Goal: Use online tool/utility: Use online tool/utility

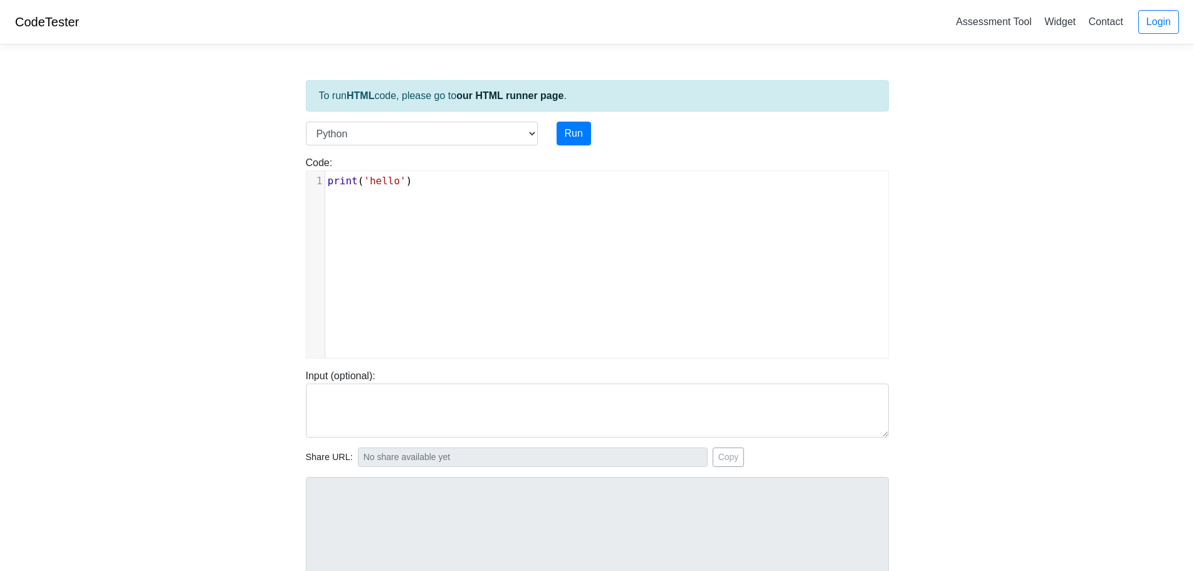
scroll to position [5, 0]
click at [433, 180] on pre "print ( 'hello' )" at bounding box center [611, 181] width 572 height 15
type textarea "')"
drag, startPoint x: 433, startPoint y: 180, endPoint x: 200, endPoint y: 197, distance: 233.3
click at [200, 197] on body "CodeTester Assessment Tool Widget Contact Login To run HTML code, please go to …" at bounding box center [597, 334] width 1194 height 669
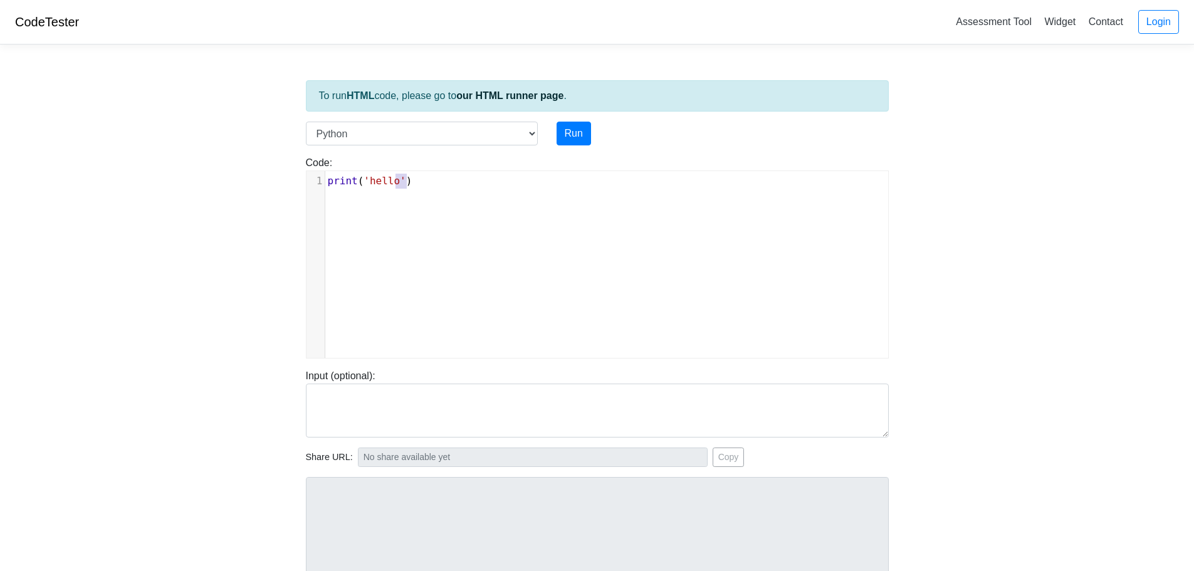
click at [372, 181] on span "'hello'" at bounding box center [385, 181] width 42 height 12
click at [411, 182] on pre "print ( 'hello' )" at bounding box center [611, 181] width 572 height 15
type textarea "')"
click at [411, 182] on pre "print ( 'hello' )" at bounding box center [611, 181] width 572 height 15
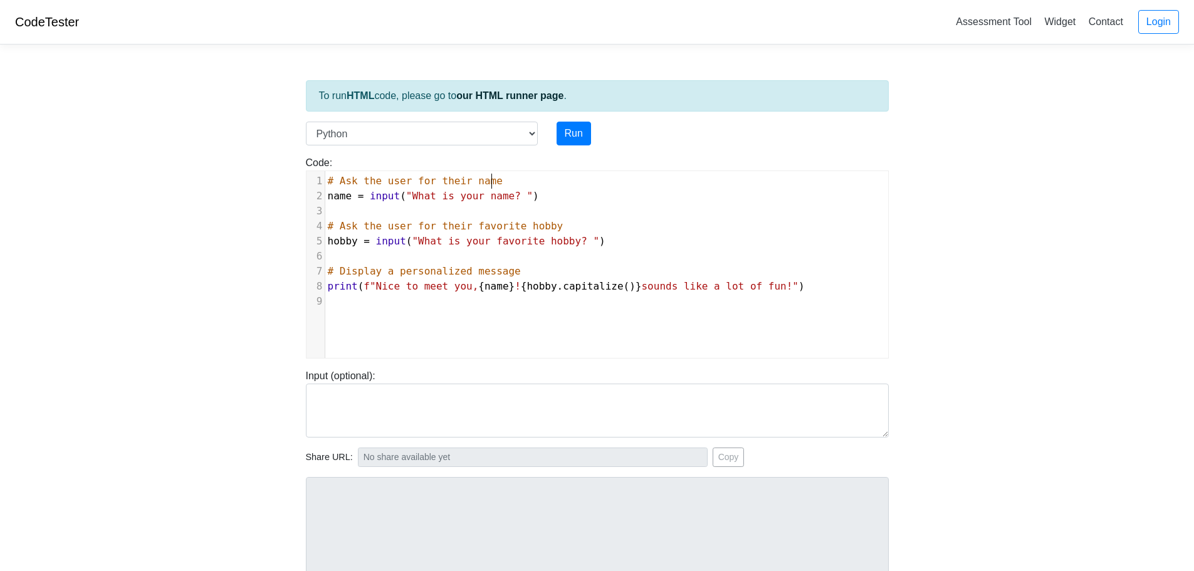
type textarea "# Ask the user for their name"
drag, startPoint x: 496, startPoint y: 176, endPoint x: 291, endPoint y: 174, distance: 205.0
click at [291, 174] on body "CodeTester Assessment Tool Widget Contact Login To run HTML code, please go to …" at bounding box center [597, 334] width 1194 height 669
type textarea "# Ask the user for their favorite hobby"
drag, startPoint x: 512, startPoint y: 219, endPoint x: 321, endPoint y: 225, distance: 191.3
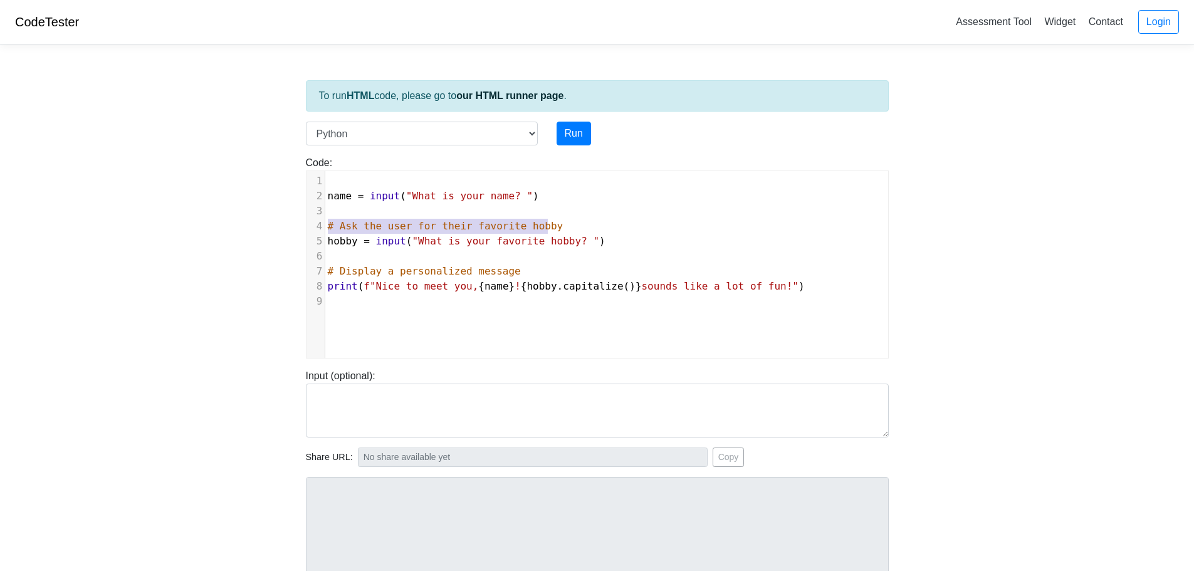
click at [325, 225] on div "4 # Ask the user for their favorite hobby" at bounding box center [611, 226] width 572 height 15
type textarea "# Display a personalized message"
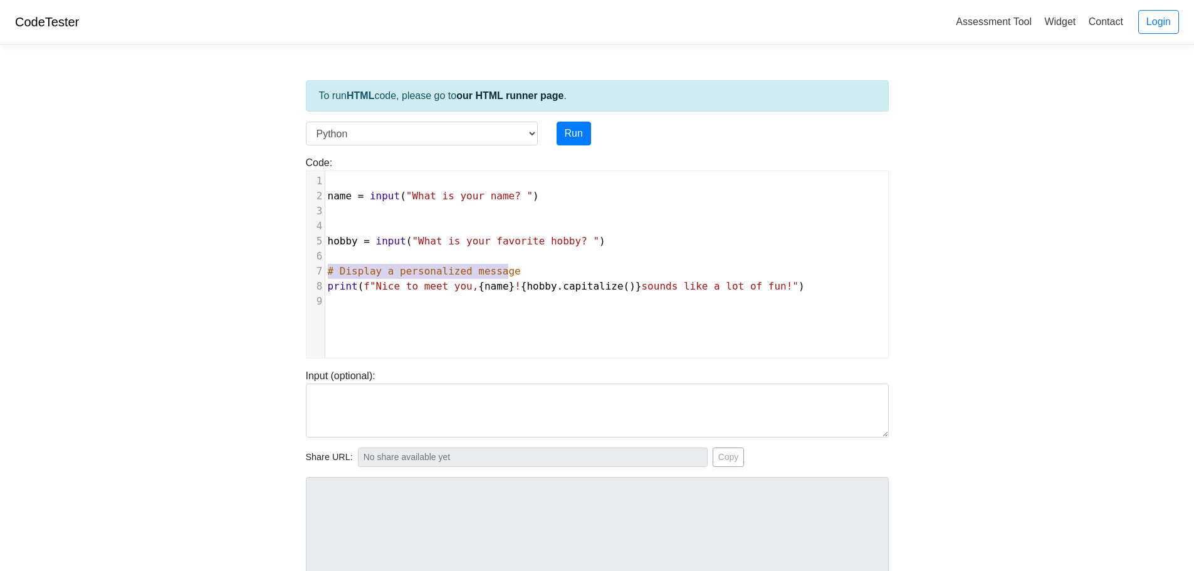
drag, startPoint x: 510, startPoint y: 270, endPoint x: 325, endPoint y: 271, distance: 185.6
click at [327, 267] on pre "# Display a personalized message" at bounding box center [611, 271] width 572 height 15
click at [328, 287] on span "print" at bounding box center [343, 286] width 30 height 12
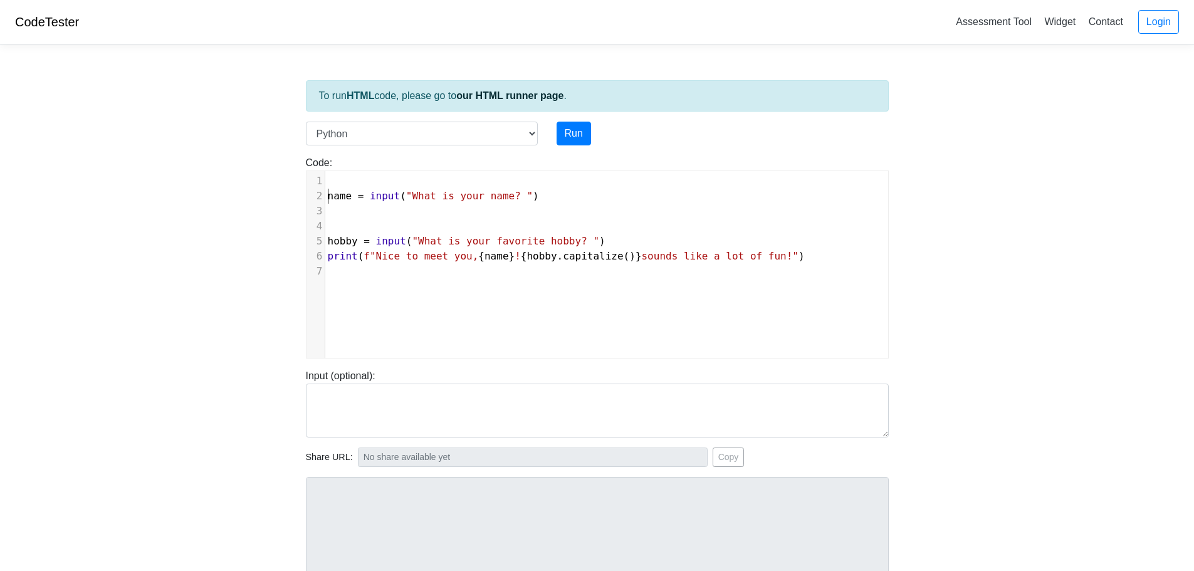
click at [326, 196] on pre "name = input ( "What is your name? " )" at bounding box center [611, 196] width 572 height 15
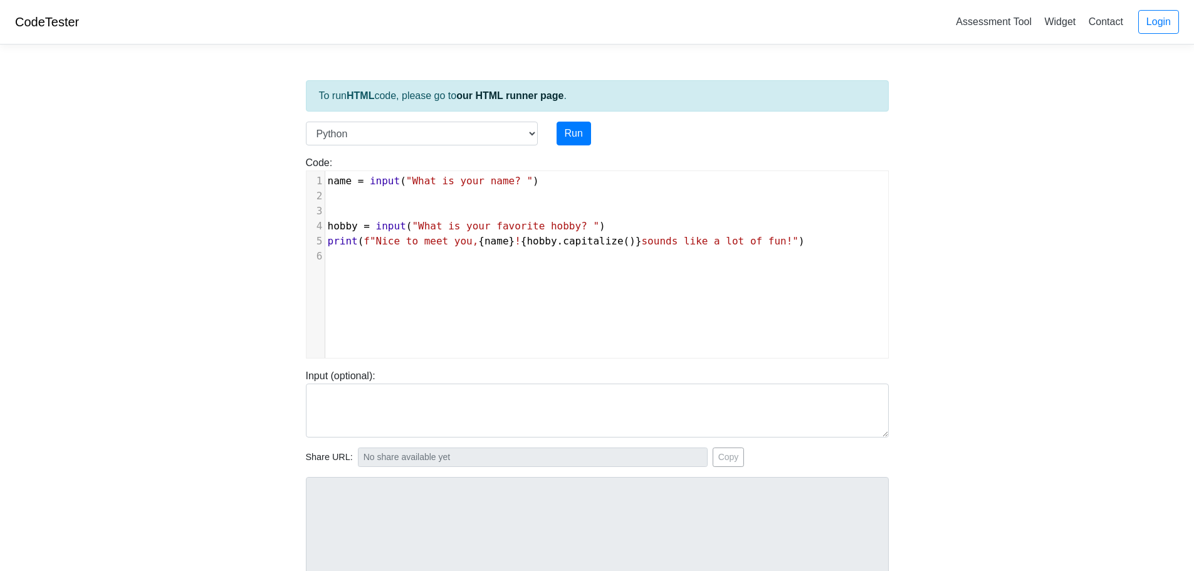
click at [325, 230] on pre "hobby = input ( "What is your favorite hobby? " )" at bounding box center [611, 226] width 572 height 15
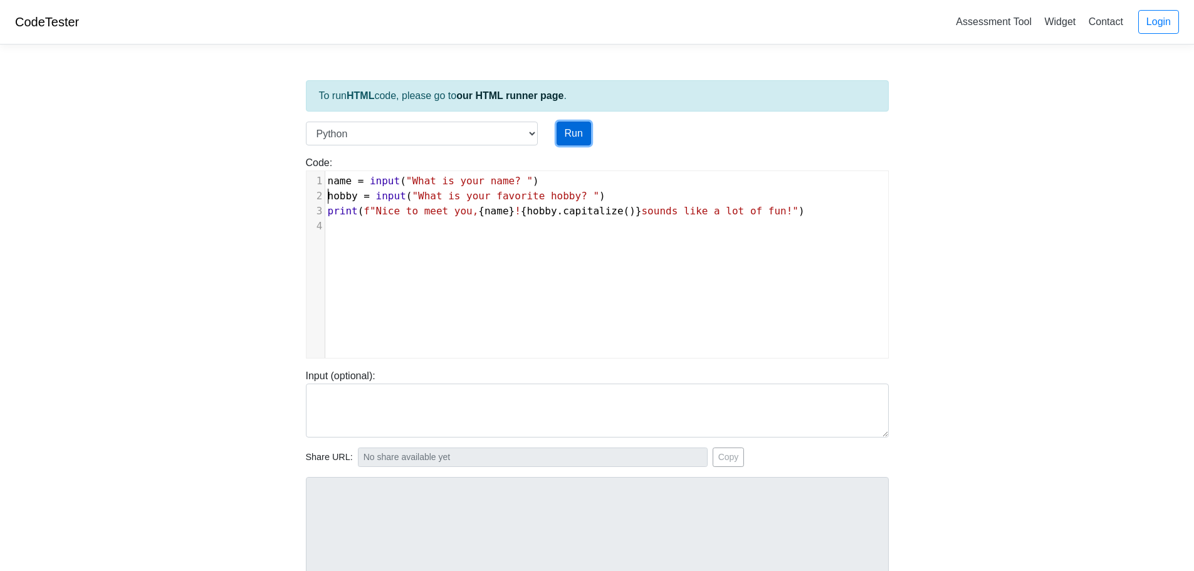
click at [577, 133] on button "Run" at bounding box center [574, 134] width 34 height 24
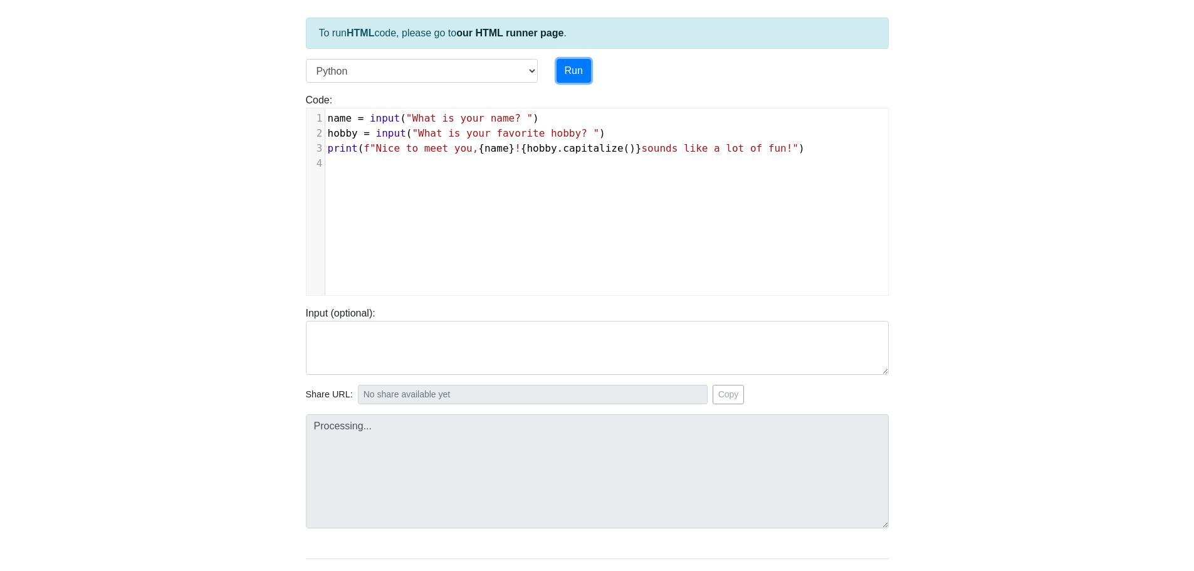
type input "https://codetester.io/runner?s=mqlVDawjzy"
type textarea "Submission status: Runtime Error (NZEC) Stdout: What is your name? Stderr: Trac…"
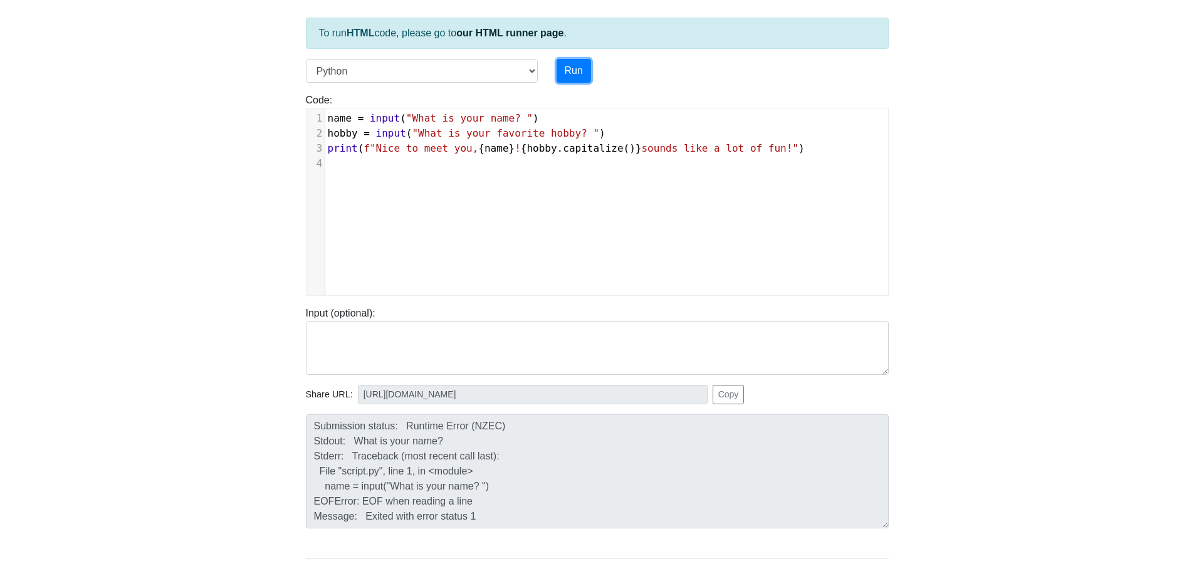
scroll to position [0, 0]
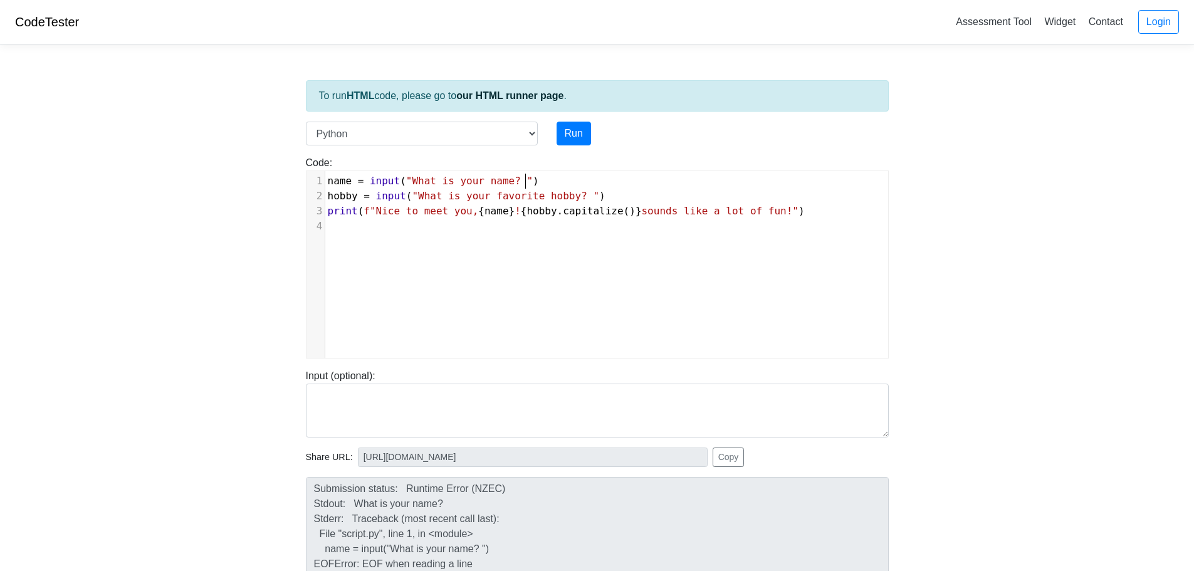
click at [542, 181] on pre "name = input ( "What is your name? " )" at bounding box center [611, 181] width 572 height 15
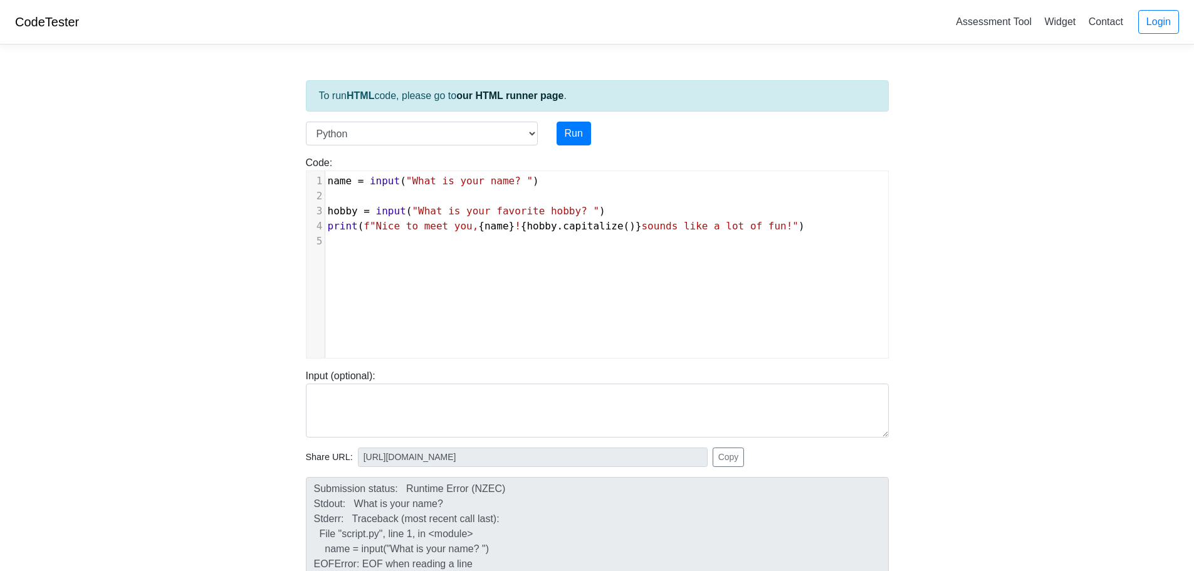
click at [599, 212] on pre "hobby = input ( "What is your favorite hobby? " )" at bounding box center [611, 211] width 572 height 15
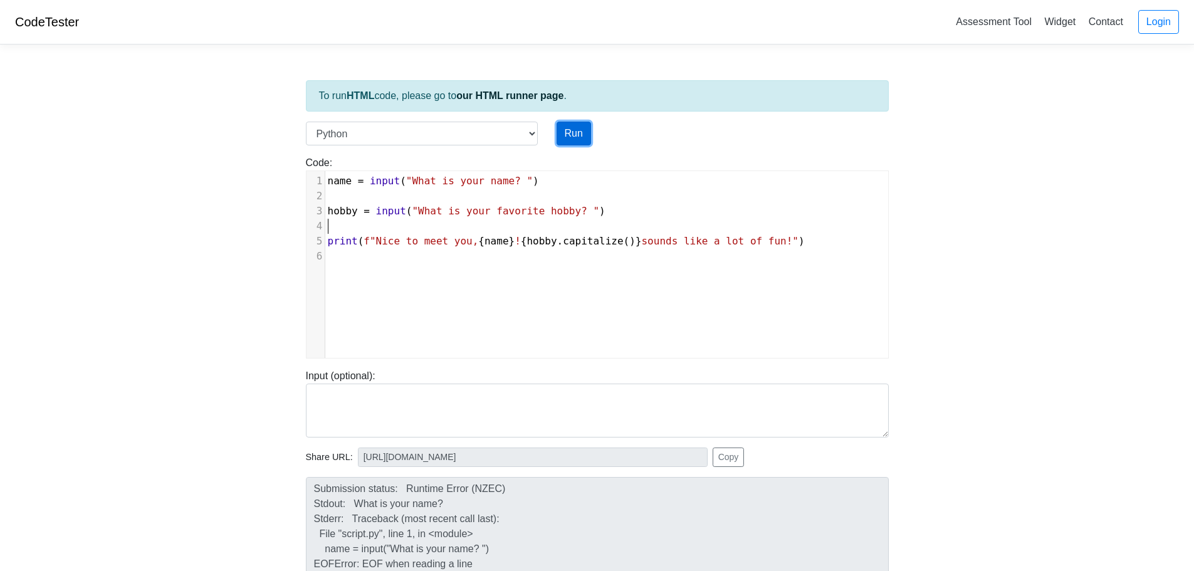
click at [577, 134] on button "Run" at bounding box center [574, 134] width 34 height 24
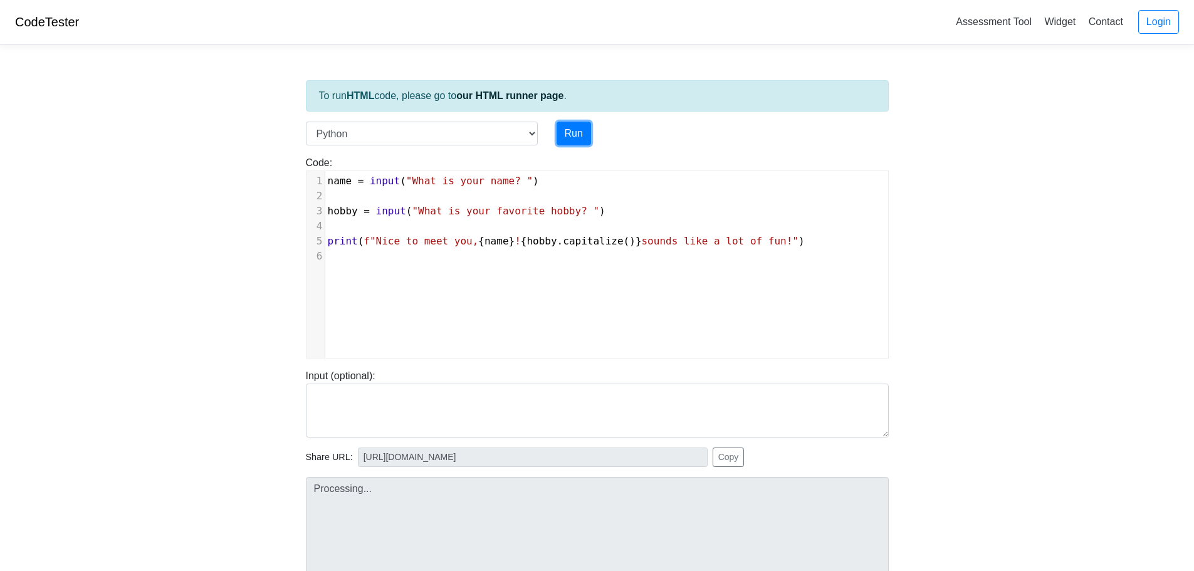
scroll to position [63, 0]
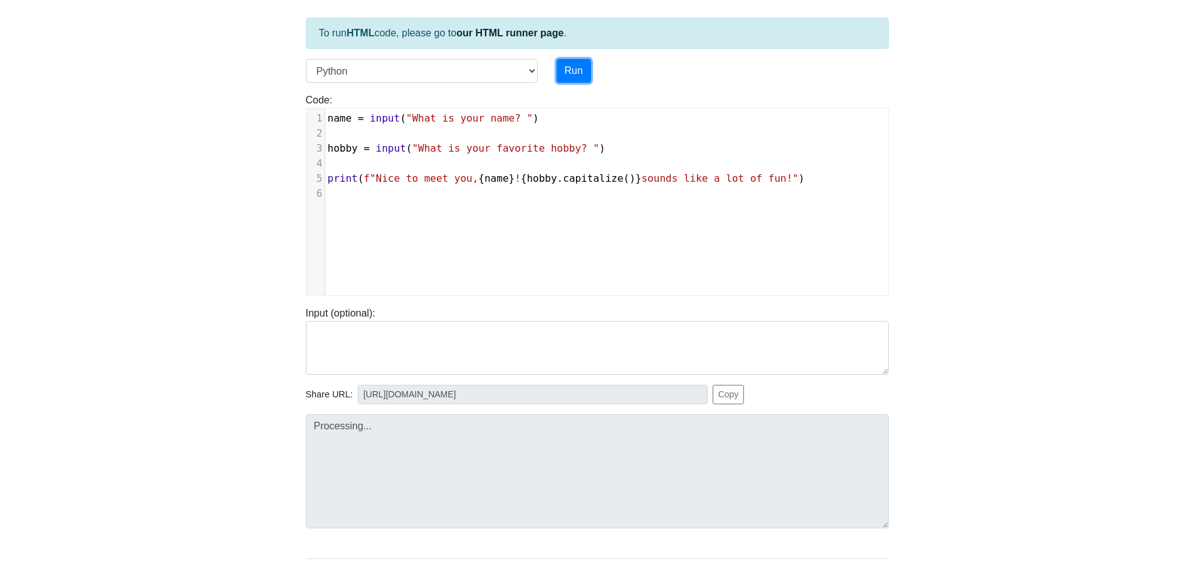
type input "https://codetester.io/runner?s=o1lApVd3Wb"
type textarea "Submission status: Runtime Error (NZEC) Stdout: What is your name? Stderr: Trac…"
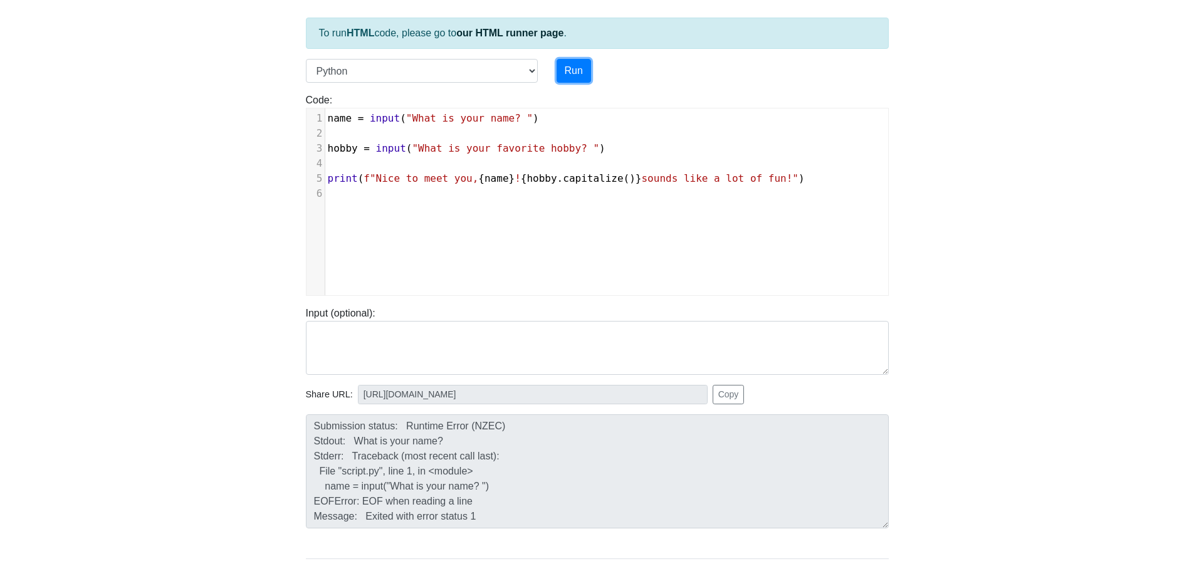
scroll to position [0, 0]
click at [370, 117] on span "input" at bounding box center [385, 118] width 30 height 12
click at [355, 116] on span "name = input ( "What is your name? " )" at bounding box center [431, 118] width 206 height 12
click at [376, 152] on span "input" at bounding box center [391, 148] width 30 height 12
click at [360, 152] on span "hobby = input ( "What is your favorite hobby? " )" at bounding box center [464, 148] width 272 height 12
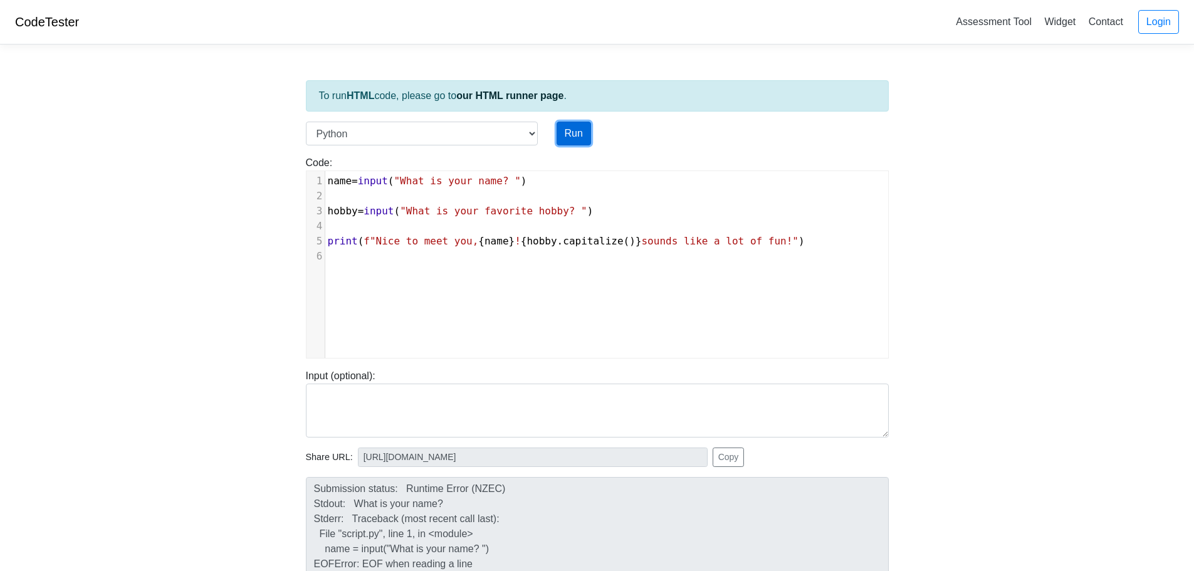
click at [571, 132] on button "Run" at bounding box center [574, 134] width 34 height 24
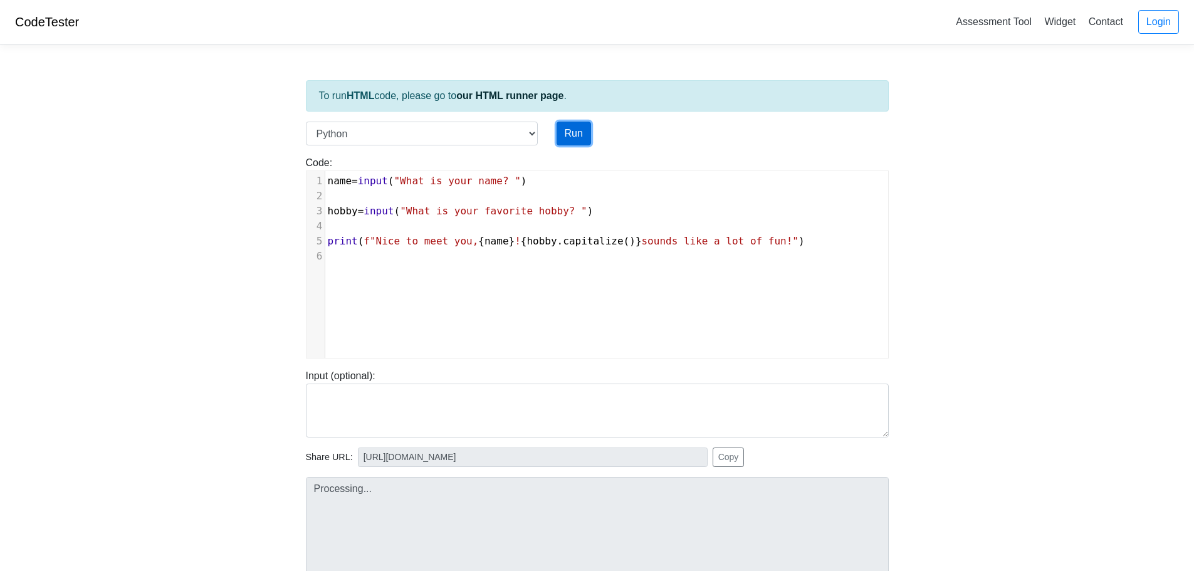
type input "https://codetester.io/runner?s=noWgdBMpl7"
type textarea "Submission status: Runtime Error (NZEC) Stdout: What is your name? Stderr: Trac…"
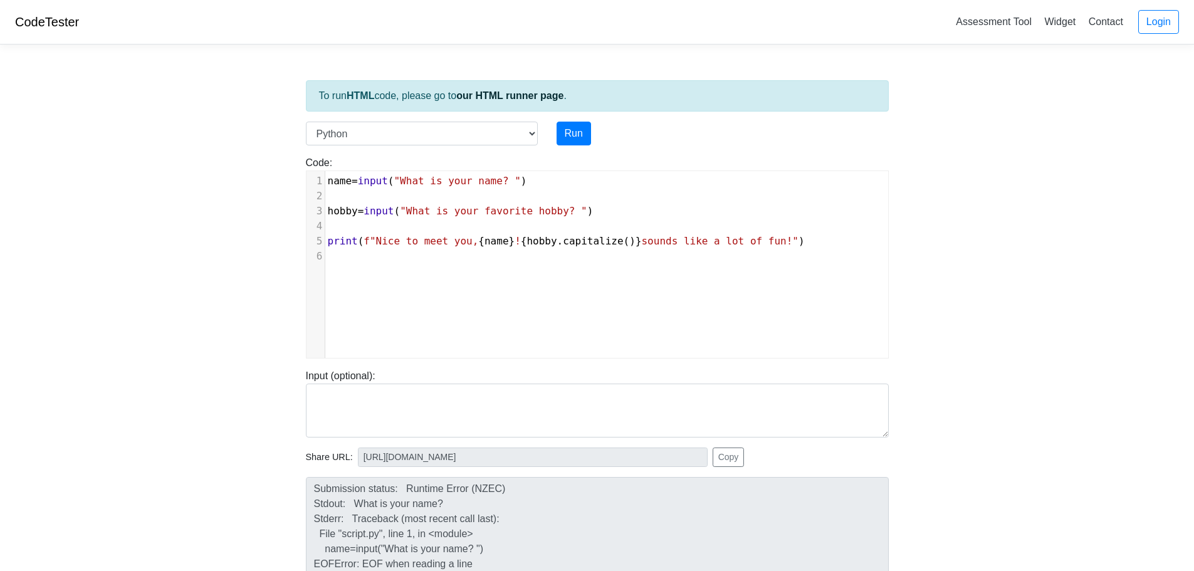
type textarea "of fun!")"
type textarea "to meet you, {name}! {hobby.capitalize()} sounds like a lot of fun!")"
type textarea "print(f"Nice to meet you, {name}! {hobby.capitalize()} sounds like a lot of fun…"
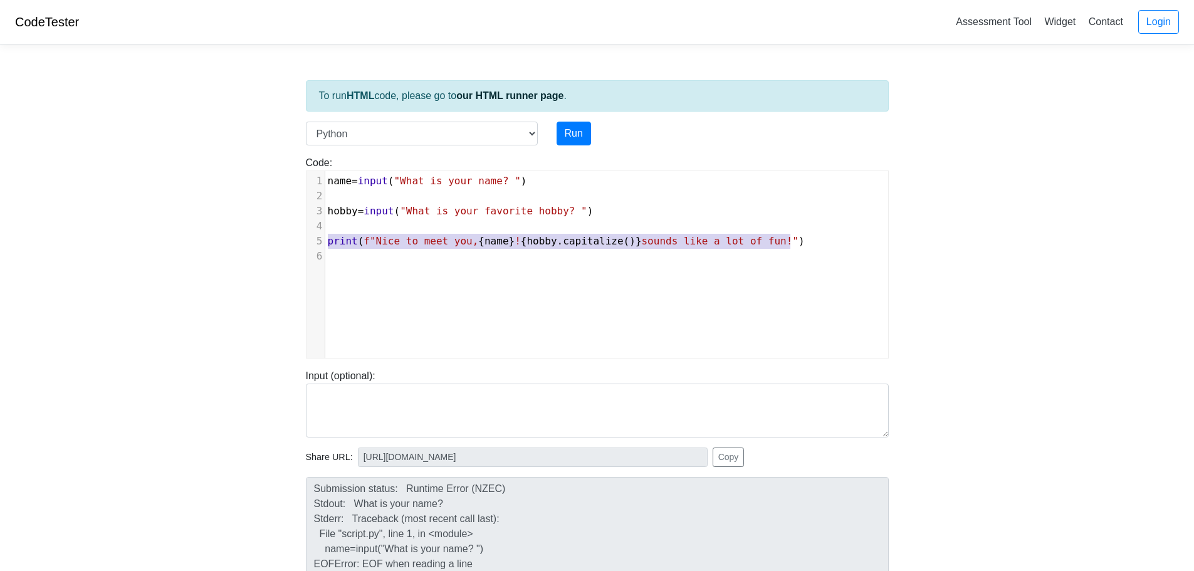
drag, startPoint x: 789, startPoint y: 239, endPoint x: 327, endPoint y: 241, distance: 462.7
click at [327, 241] on pre "print ( f"Nice to meet you, { name } ! { hobby . capitalize ()} sounds like a l…" at bounding box center [611, 241] width 572 height 15
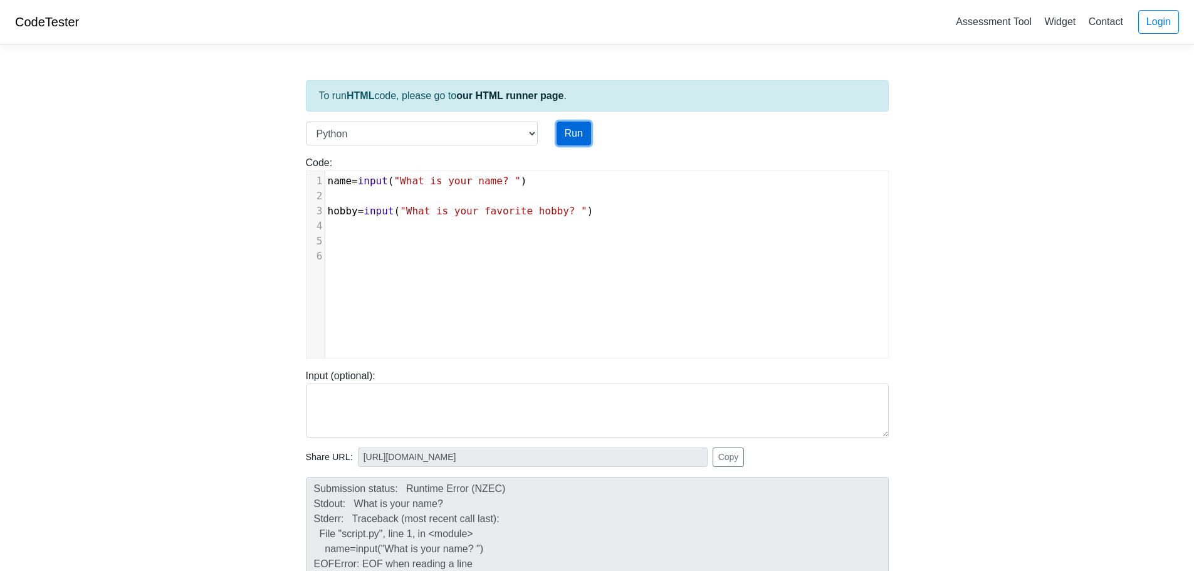
click at [581, 133] on button "Run" at bounding box center [574, 134] width 34 height 24
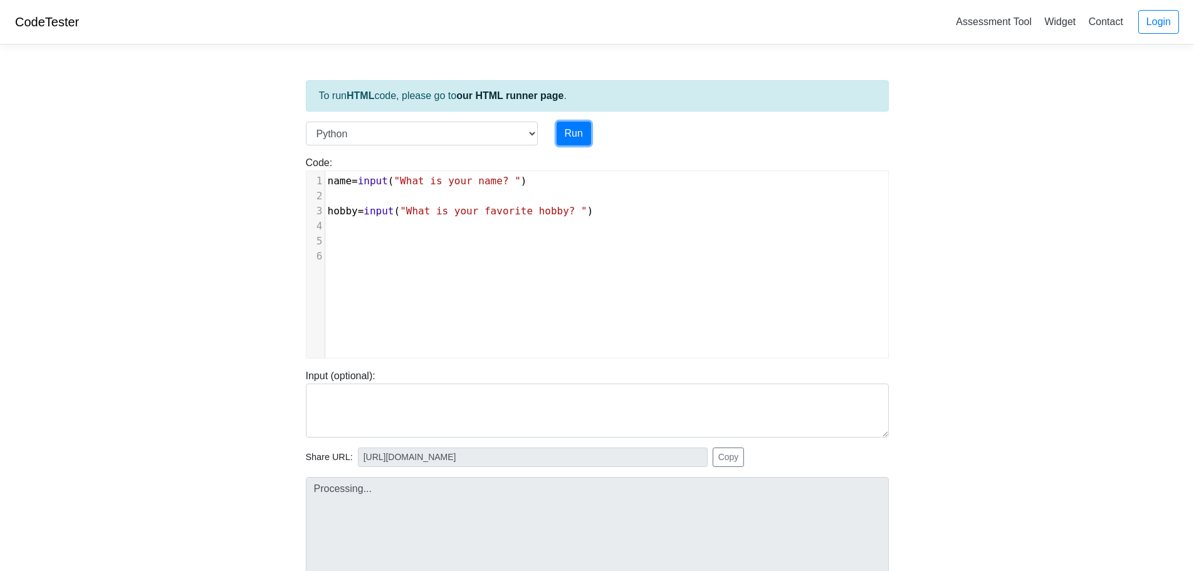
type input "https://codetester.io/runner?s=JrX0Bq0qW8"
type textarea "Submission status: Runtime Error (NZEC) Stdout: What is your name? Stderr: Trac…"
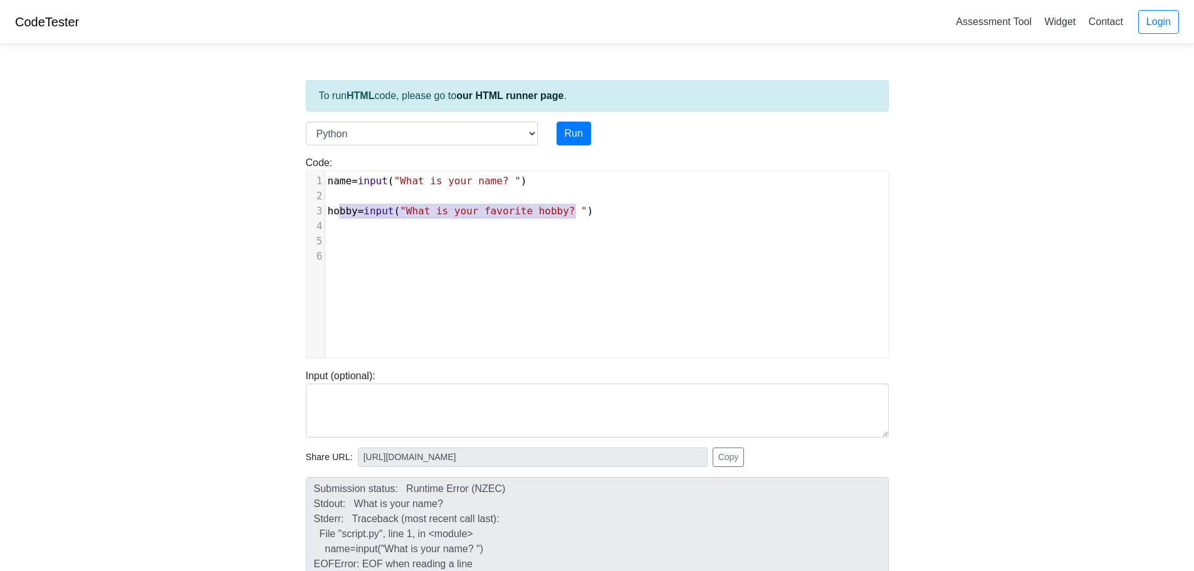
type textarea "hobby=input("What is your favorite hobby? ")"
drag, startPoint x: 579, startPoint y: 206, endPoint x: 322, endPoint y: 209, distance: 257.1
click at [325, 209] on div "3 hobby = input ( "What is your favorite hobby? " )" at bounding box center [611, 211] width 572 height 15
click at [566, 130] on button "Run" at bounding box center [574, 134] width 34 height 24
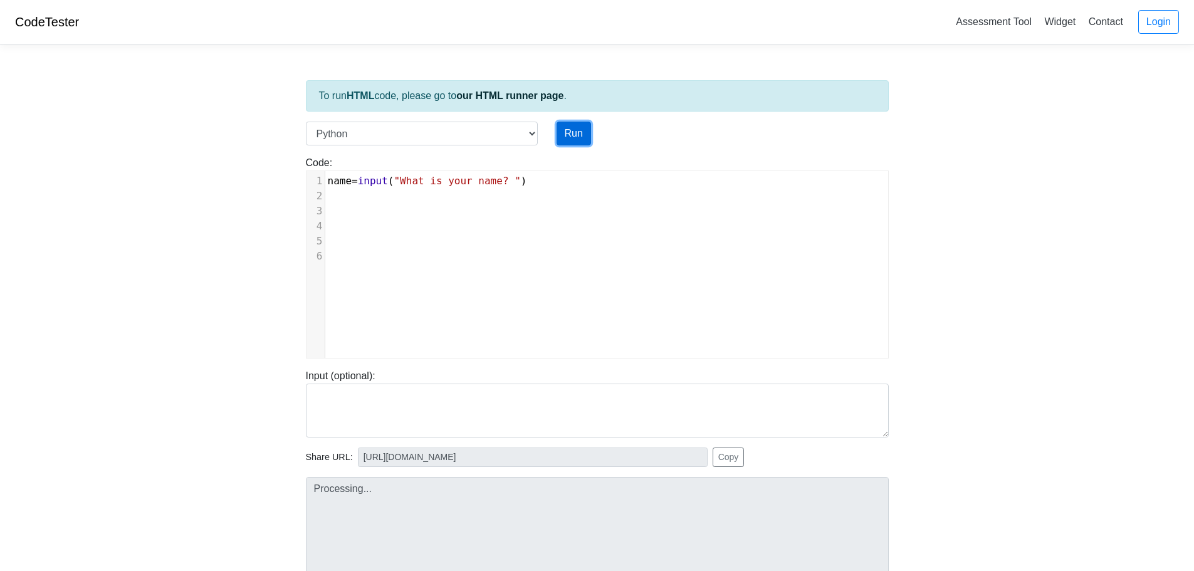
type input "https://codetester.io/runner?s=vYlrVpZVlq"
type textarea "Submission status: Runtime Error (NZEC) Stdout: What is your name? Stderr: Trac…"
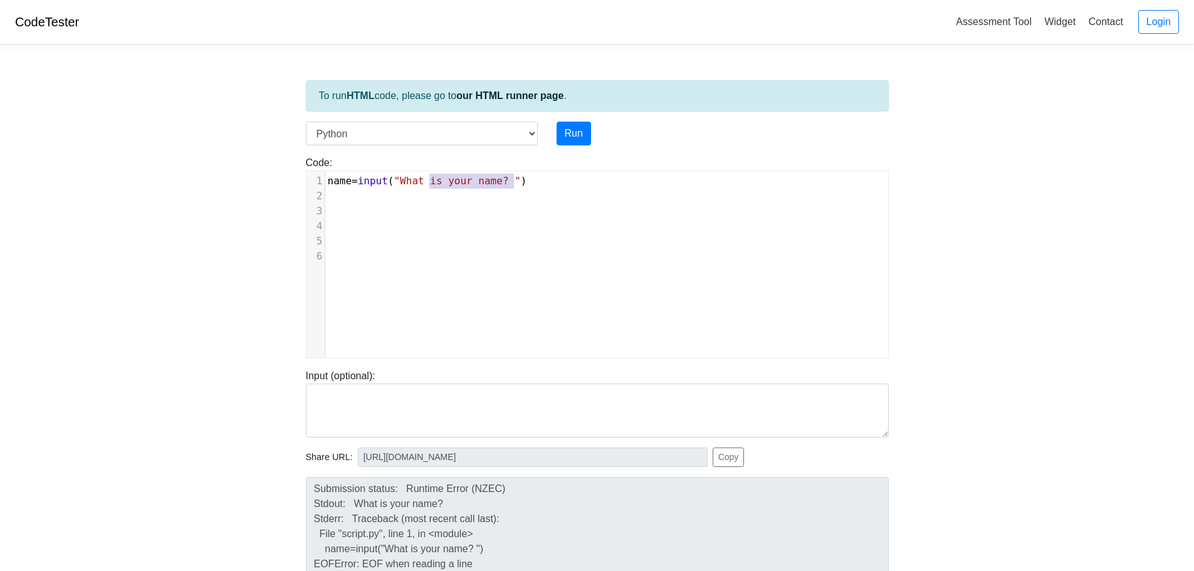
type textarea "name=input("What is your name? ")"
drag, startPoint x: 532, startPoint y: 174, endPoint x: 308, endPoint y: 178, distance: 223.9
click at [325, 178] on div "1 name = input ( "What is your name? " )" at bounding box center [611, 181] width 572 height 15
click at [595, 127] on div "Run" at bounding box center [622, 134] width 150 height 24
click at [581, 127] on button "Run" at bounding box center [574, 134] width 34 height 24
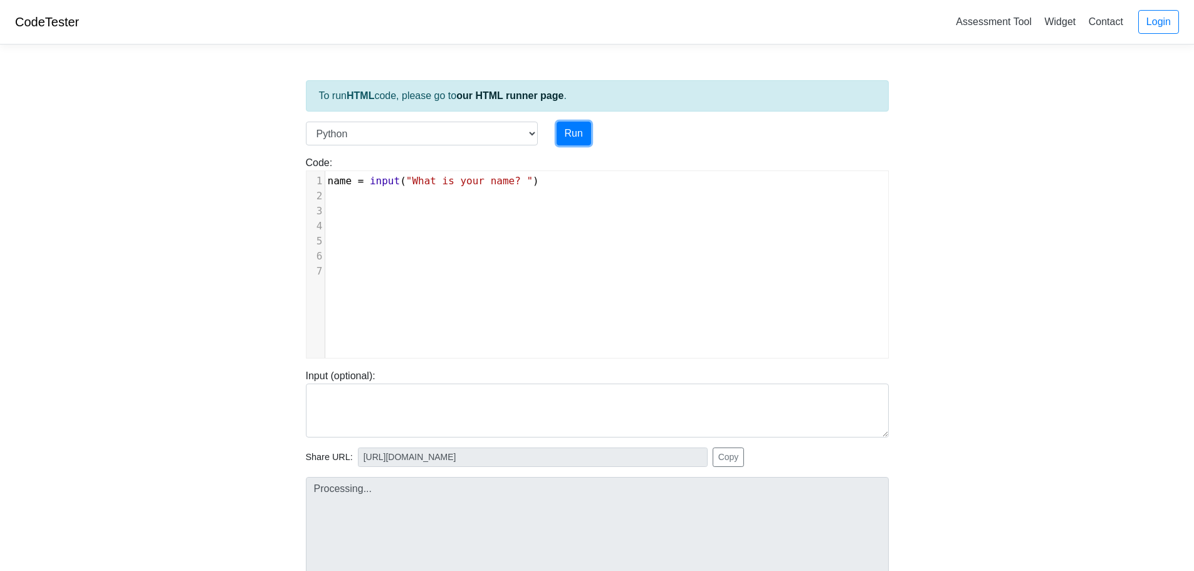
type input "https://codetester.io/runner?s=5Ozn3pGdW4"
type textarea "Submission status: Runtime Error (NZEC) Stdout: What is your name? Stderr: Trac…"
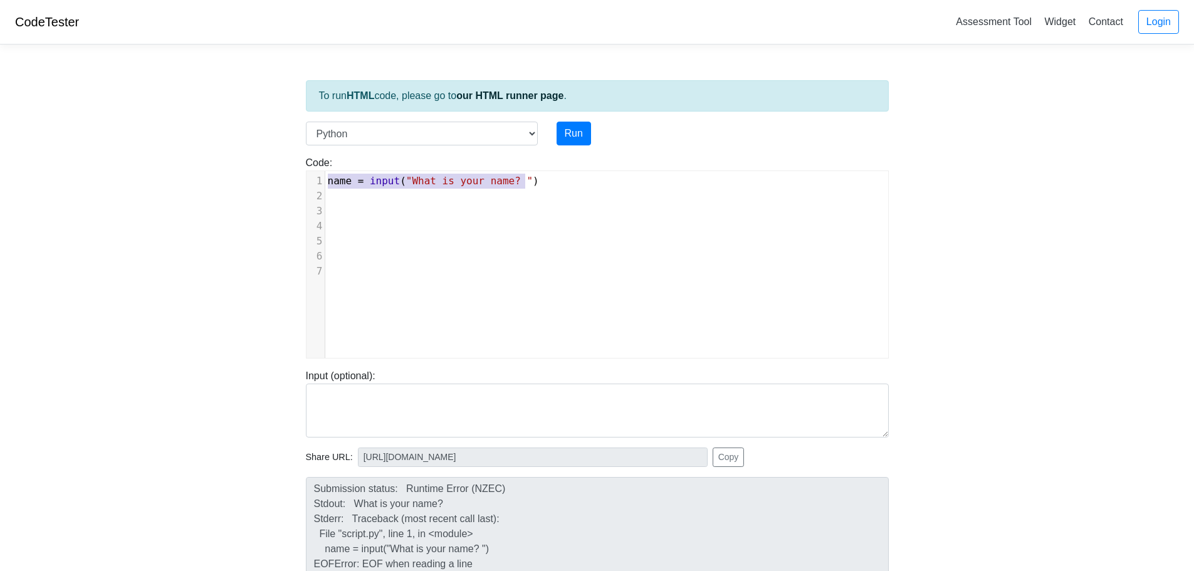
drag, startPoint x: 537, startPoint y: 178, endPoint x: 229, endPoint y: 157, distance: 308.6
click at [229, 157] on body "CodeTester Assessment Tool Widget Contact Login To run HTML code, please go to …" at bounding box center [597, 334] width 1194 height 669
type textarea "print=(hrell"
type textarea "r"
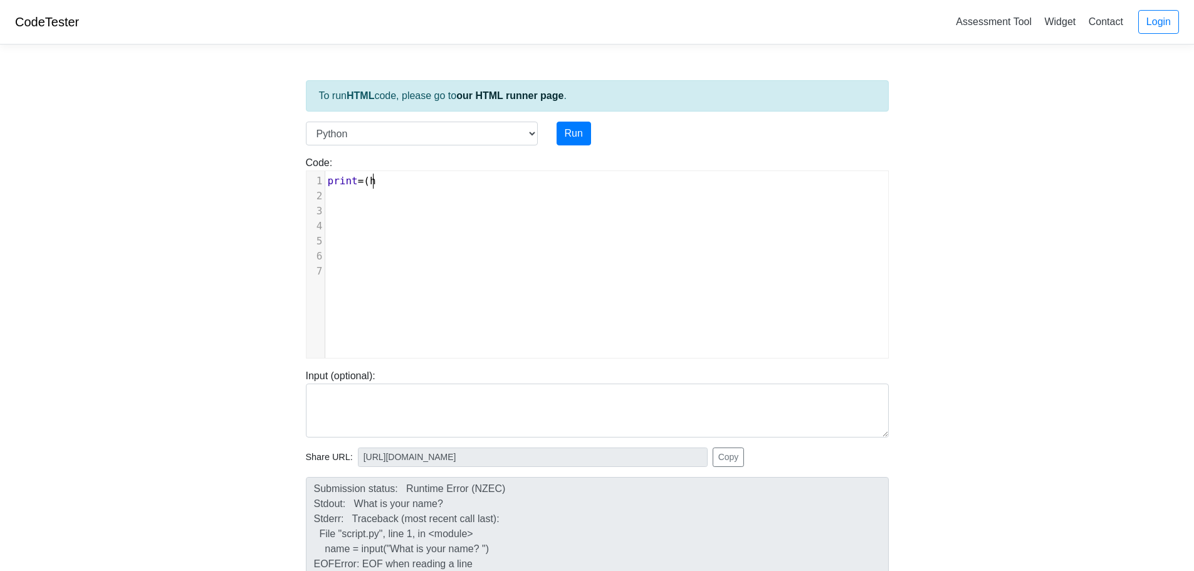
scroll to position [5, 6]
type textarea "ello)"
click at [577, 125] on button "Run" at bounding box center [574, 134] width 34 height 24
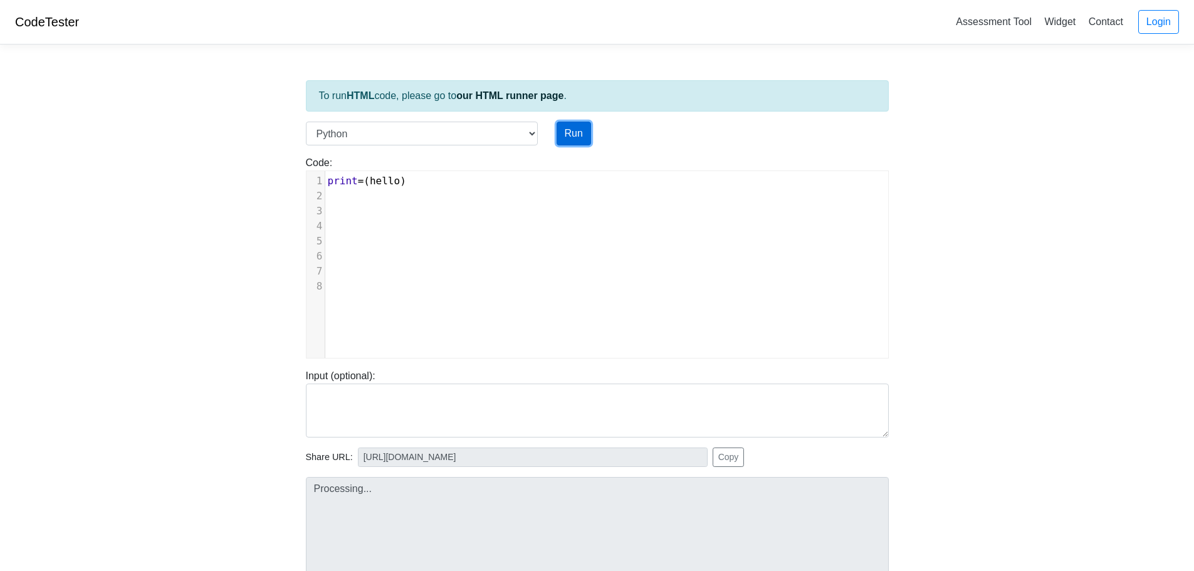
type input "https://codetester.io/runner?s=KxzKy3Dml1"
type textarea "Submission status: Runtime Error (NZEC) Stderr: Traceback (most recent call las…"
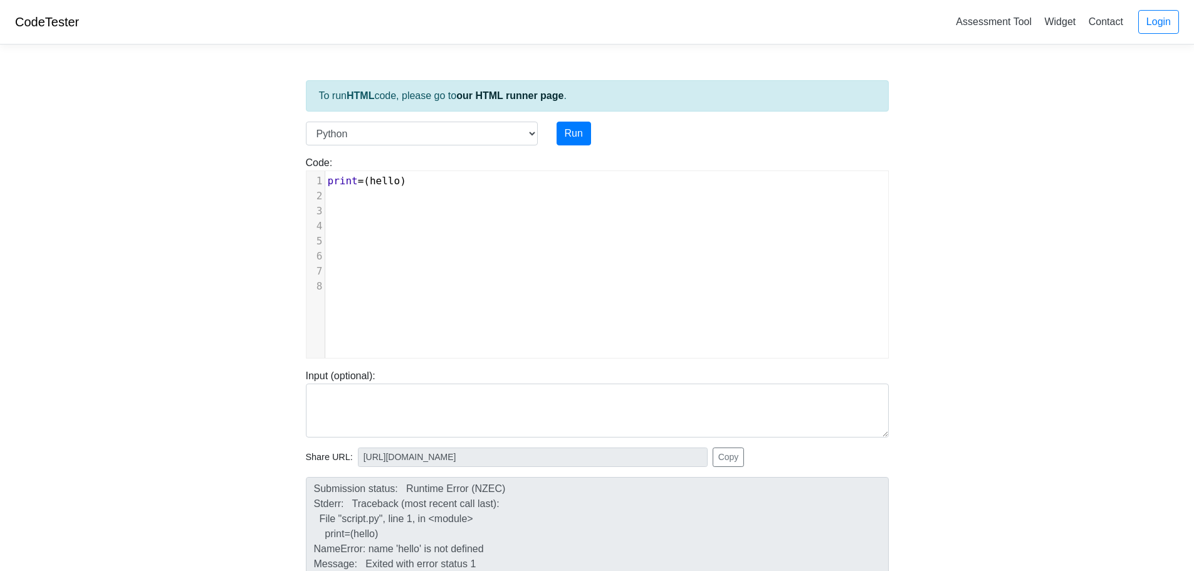
scroll to position [5, 0]
click at [363, 181] on span "print = ( hello )" at bounding box center [367, 181] width 78 height 12
click at [396, 178] on span "print = ( hello )" at bounding box center [367, 181] width 78 height 12
type textarea """
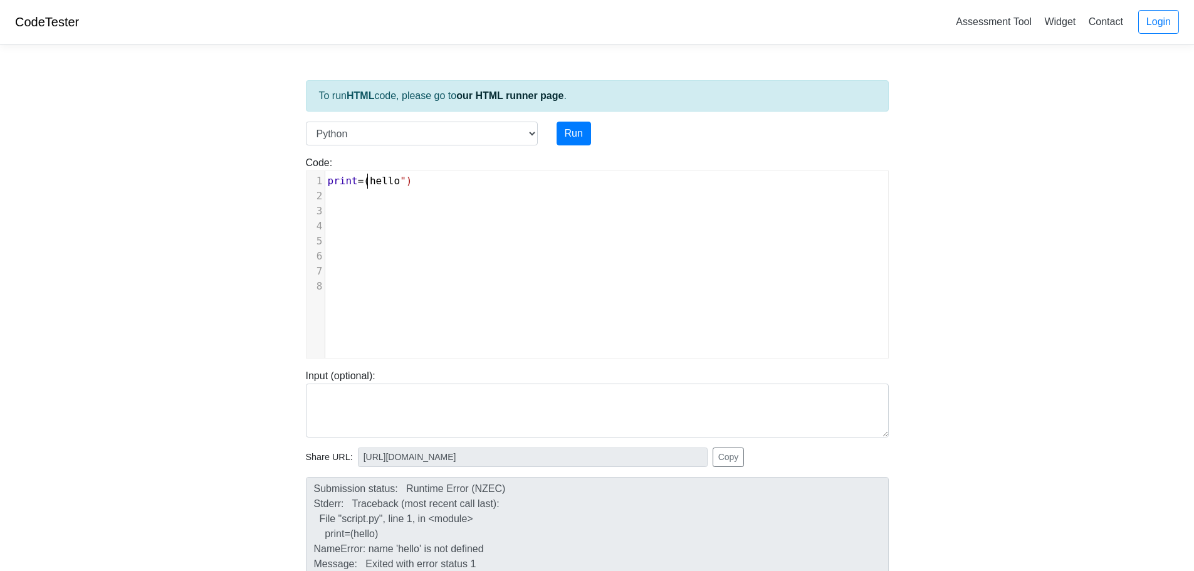
click at [370, 181] on span "hello" at bounding box center [385, 181] width 30 height 12
type textarea """
click at [582, 127] on button "Run" at bounding box center [574, 134] width 34 height 24
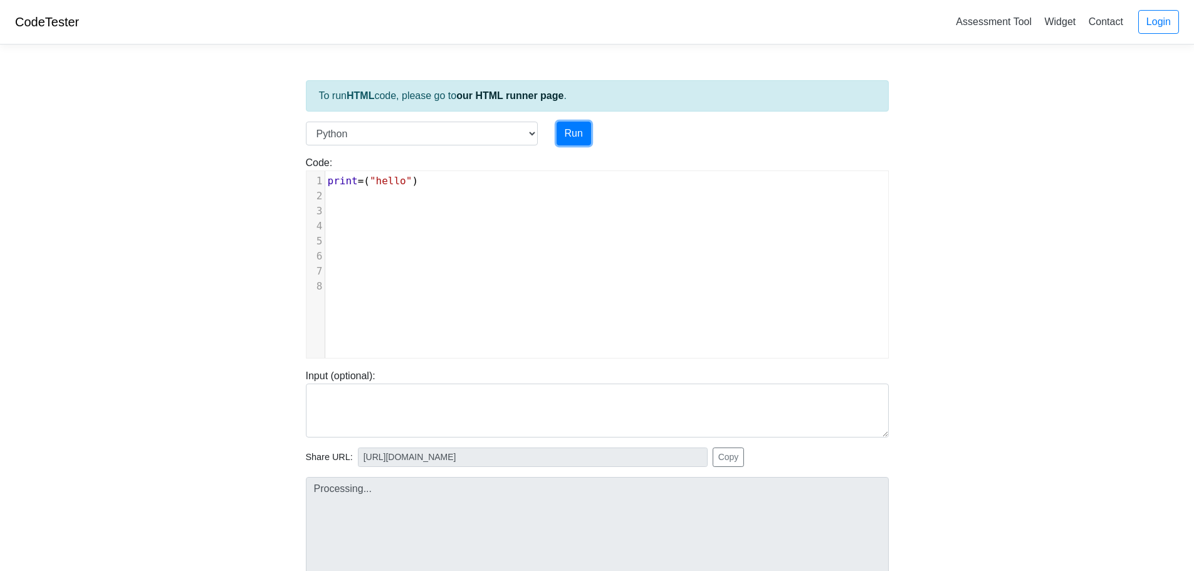
type input "https://codetester.io/runner?s=yGzRgy7mWJ"
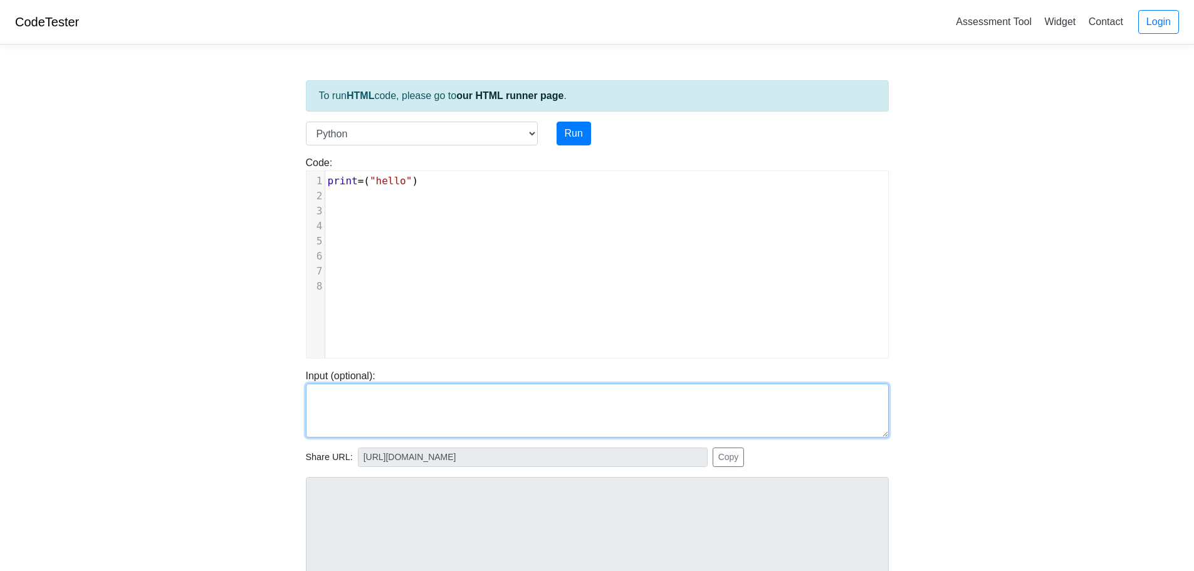
click at [344, 394] on textarea at bounding box center [597, 411] width 583 height 54
click at [338, 421] on textarea at bounding box center [597, 411] width 583 height 54
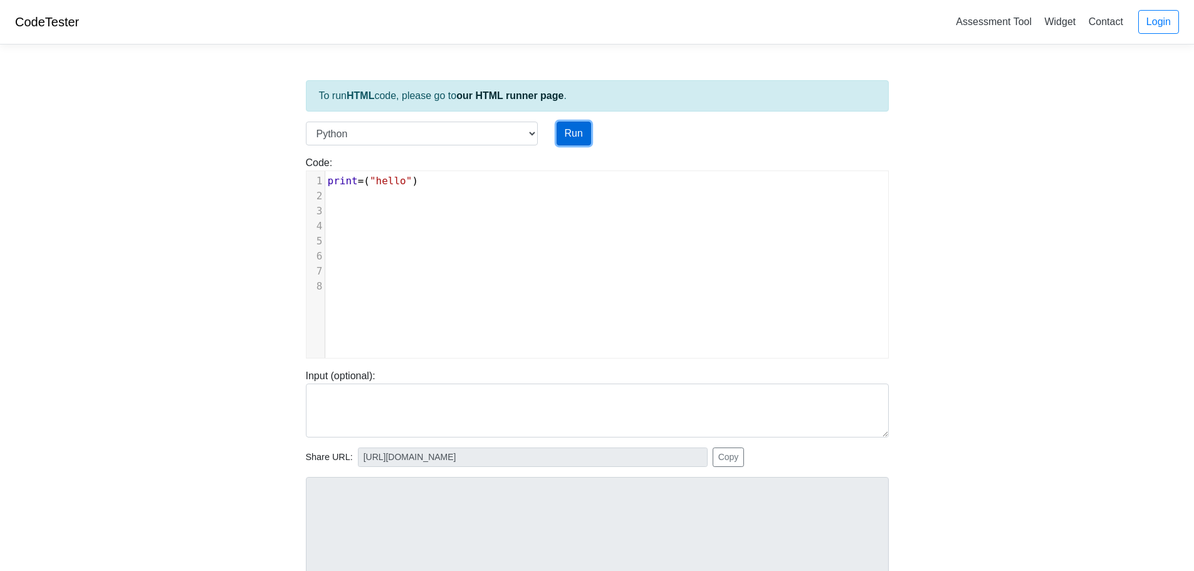
click at [586, 131] on button "Run" at bounding box center [574, 134] width 34 height 24
type input "https://codetester.io/runner?s=oqXxDLa8XJ"
